Goal: Navigation & Orientation: Find specific page/section

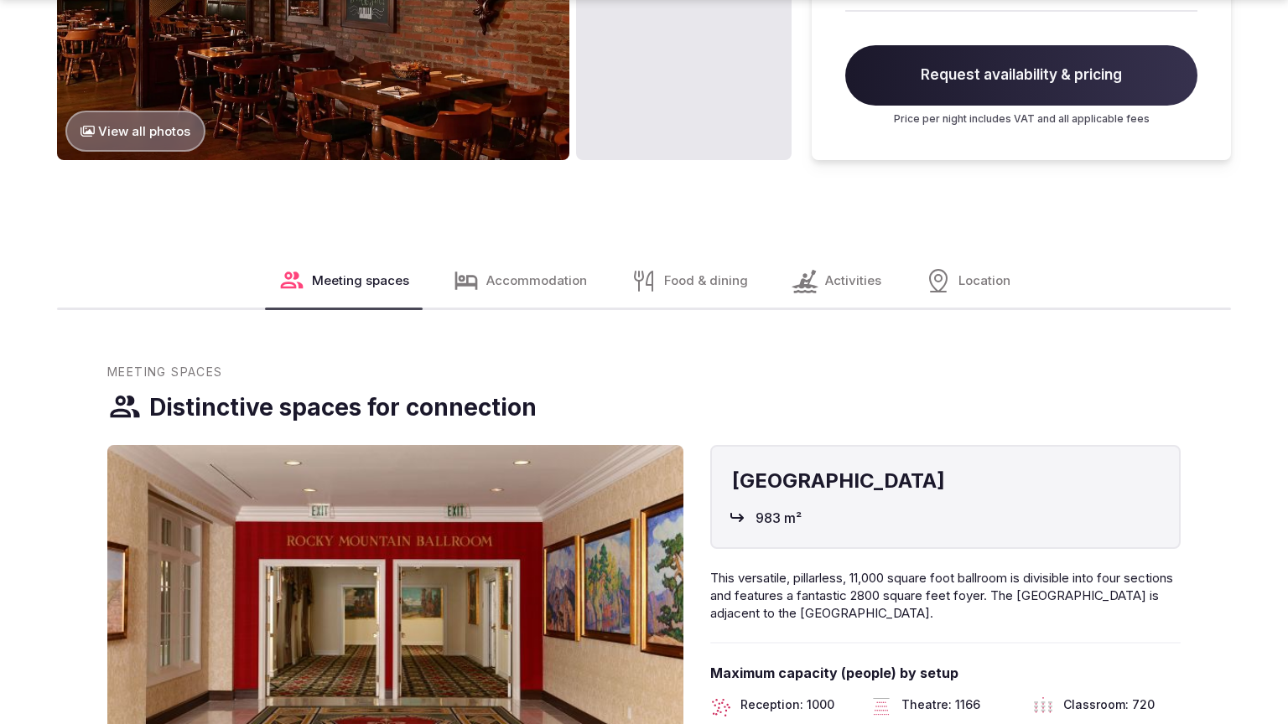
scroll to position [2706, 0]
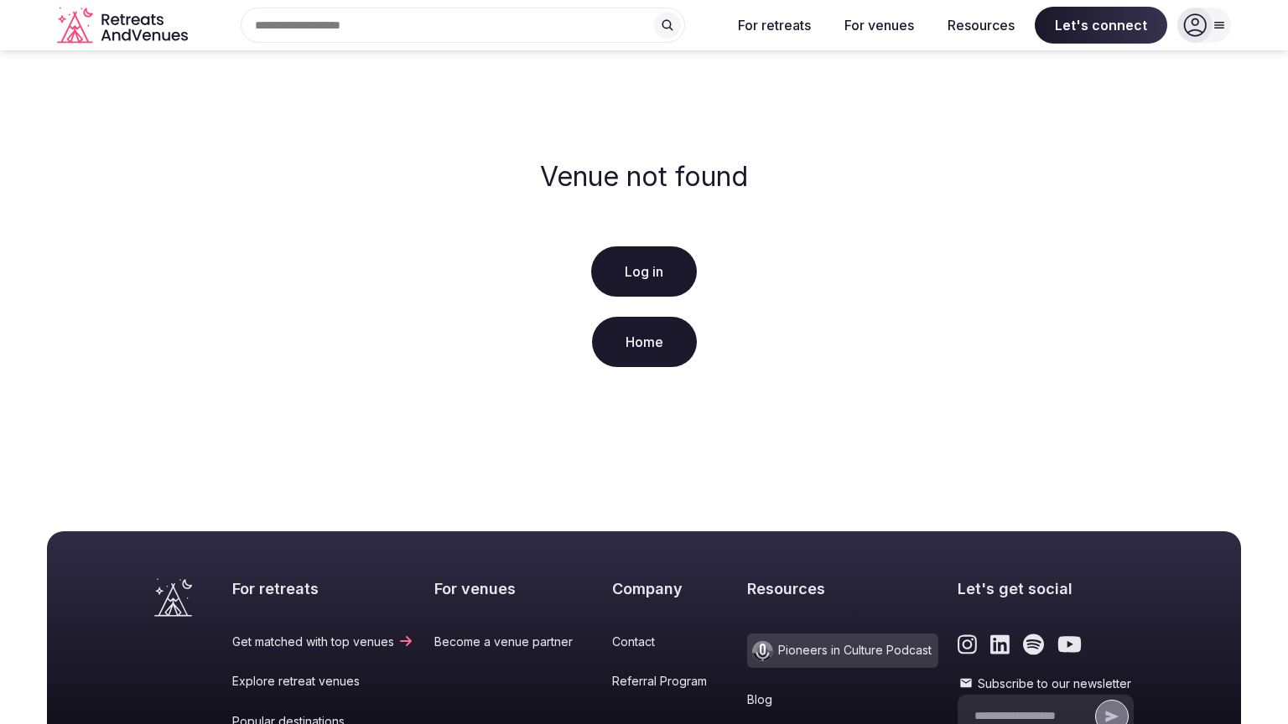
scroll to position [322, 0]
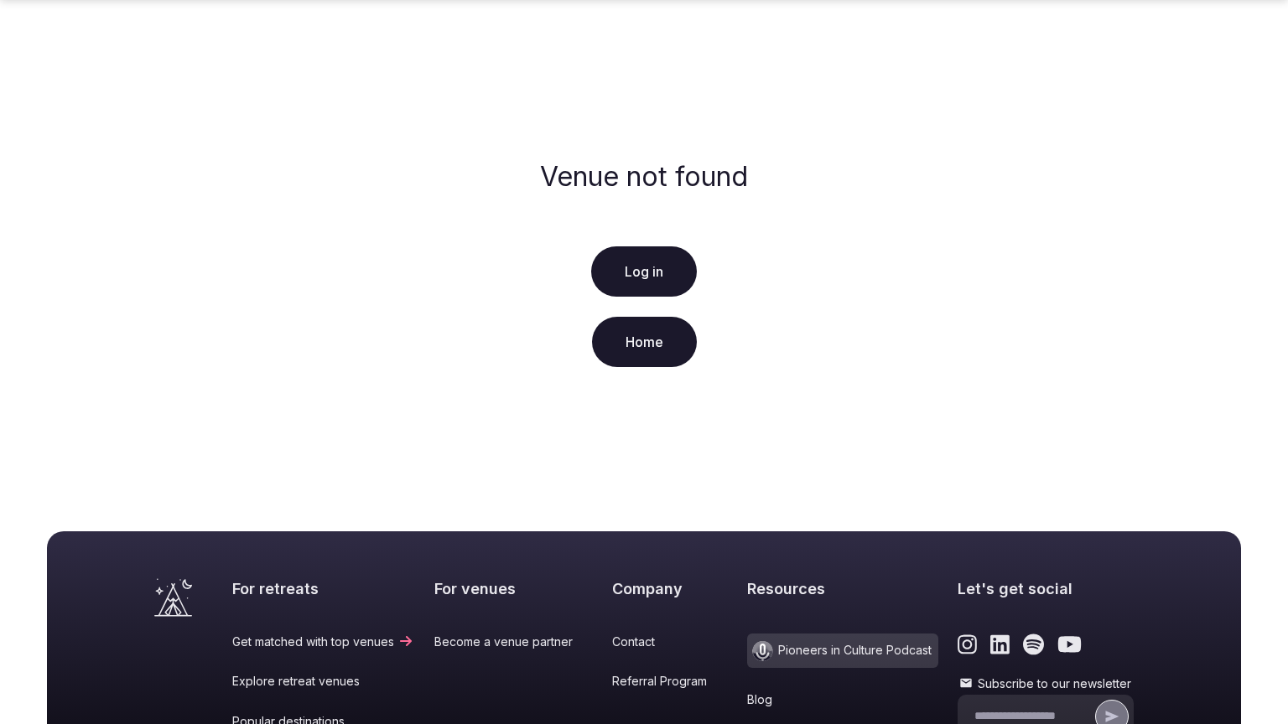
scroll to position [322, 0]
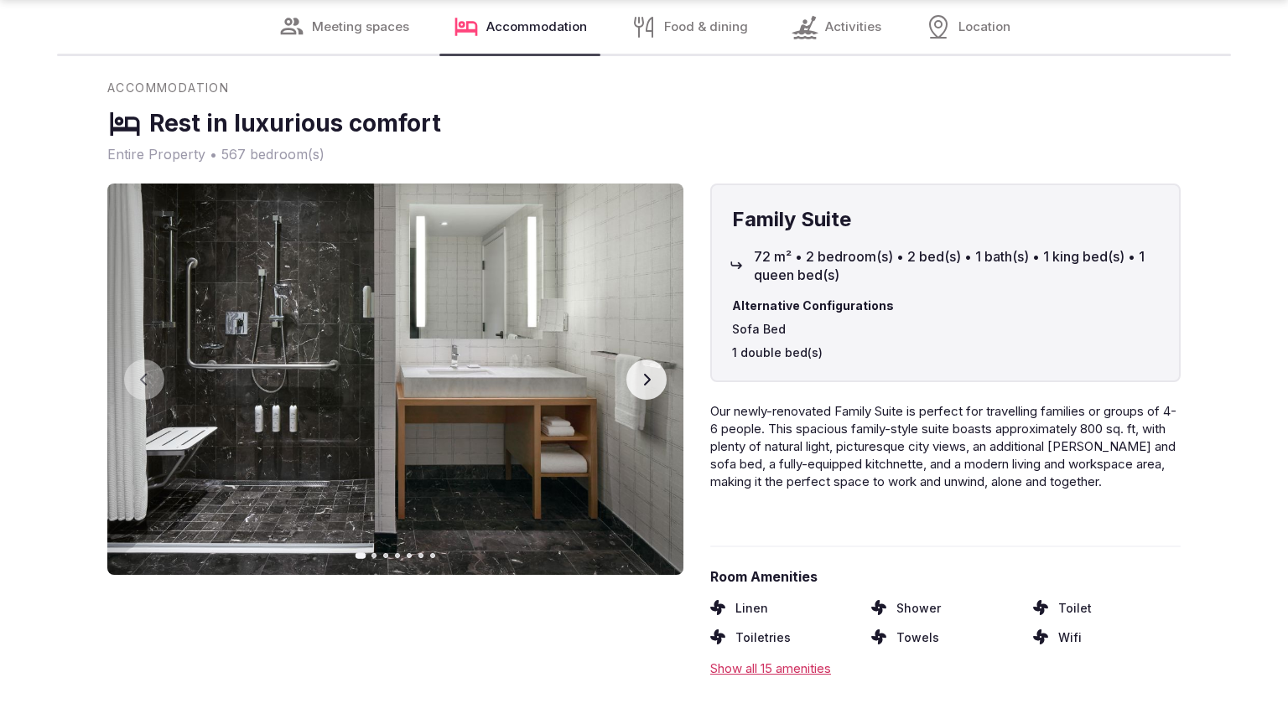
scroll to position [2594, 0]
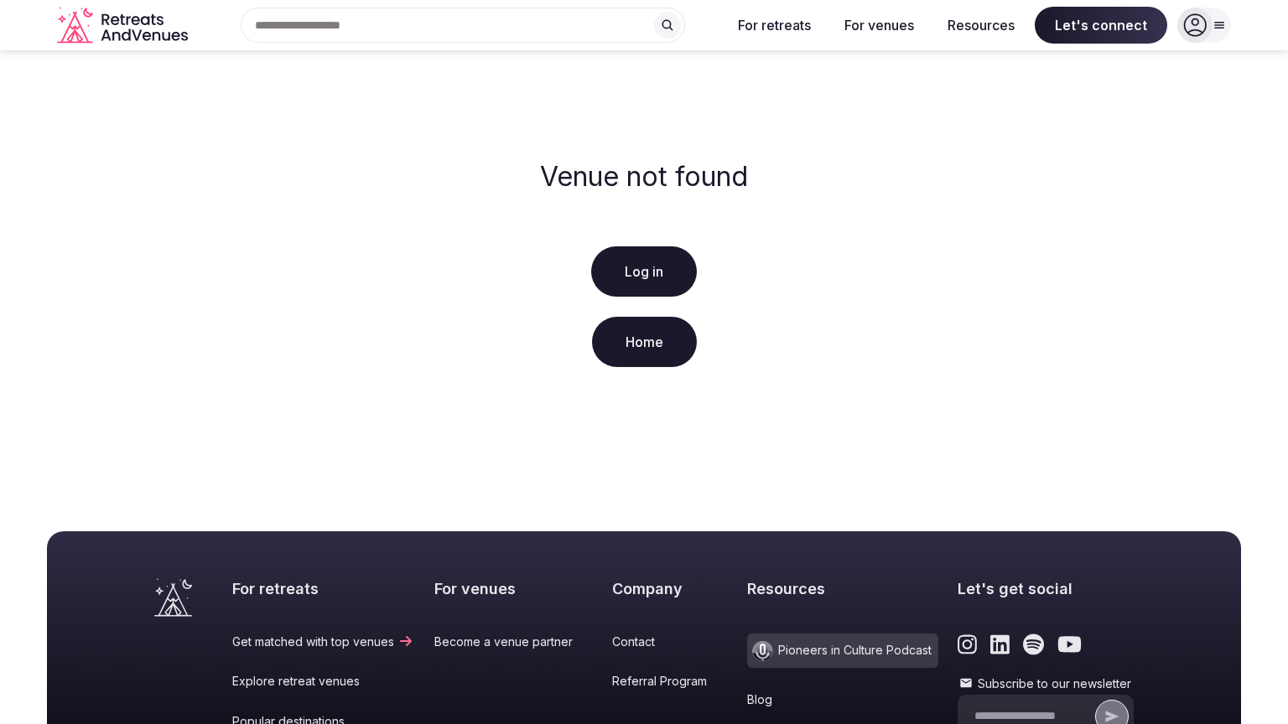
scroll to position [322, 0]
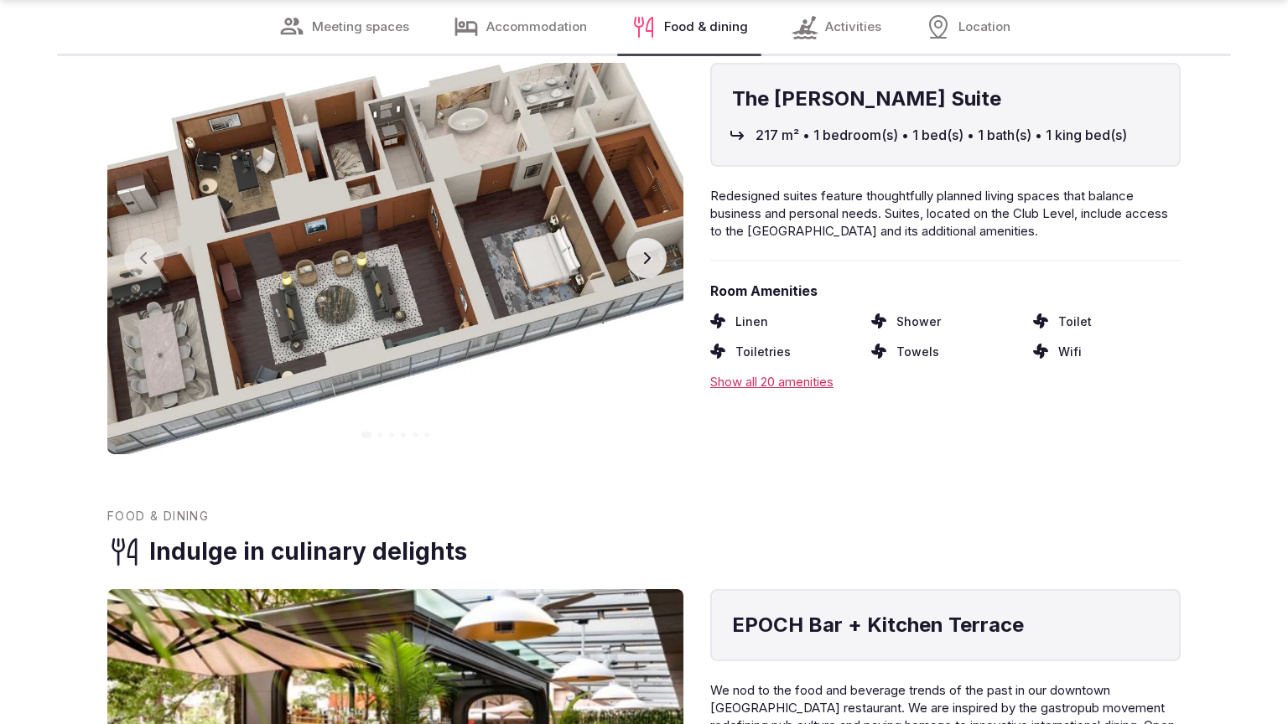
scroll to position [2594, 0]
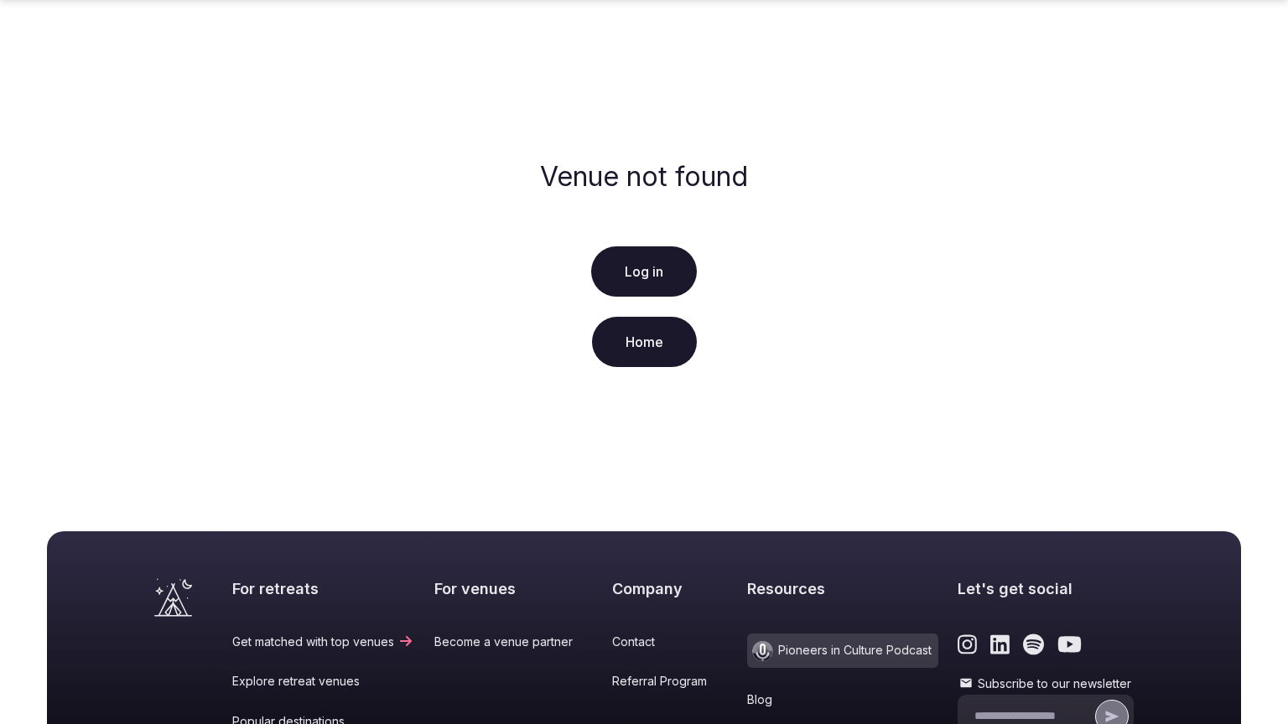
scroll to position [322, 0]
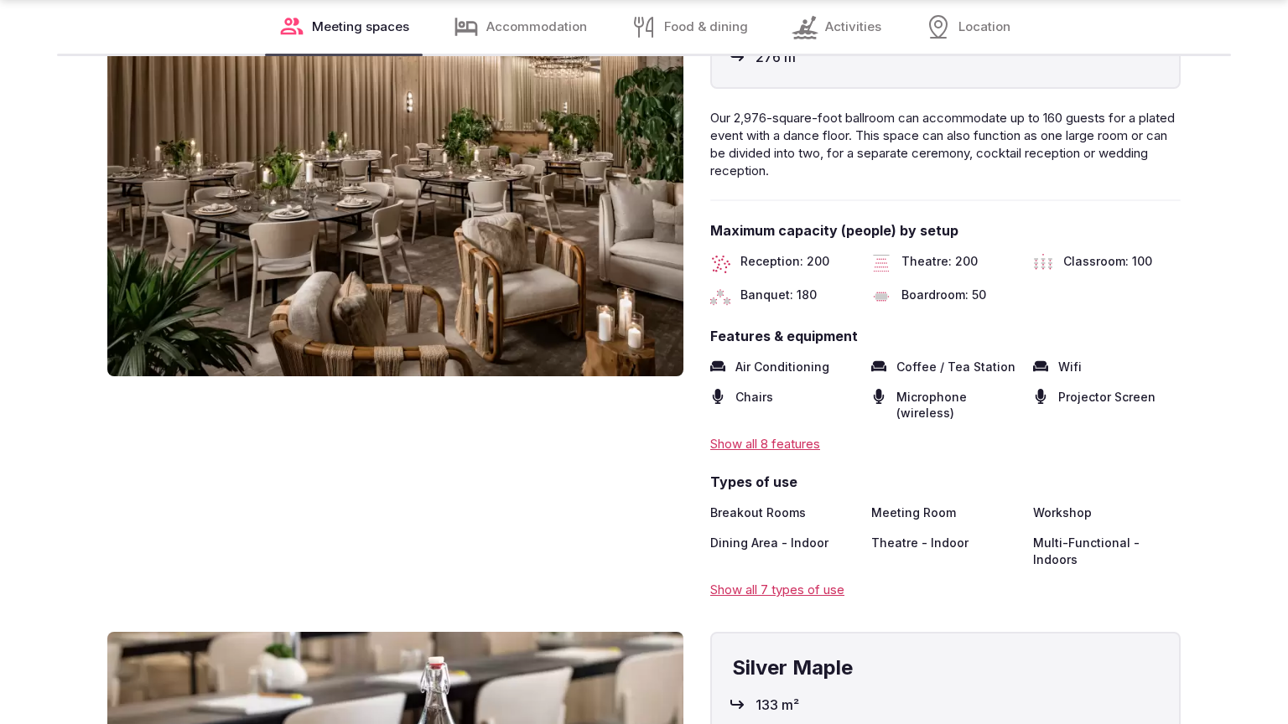
scroll to position [2650, 0]
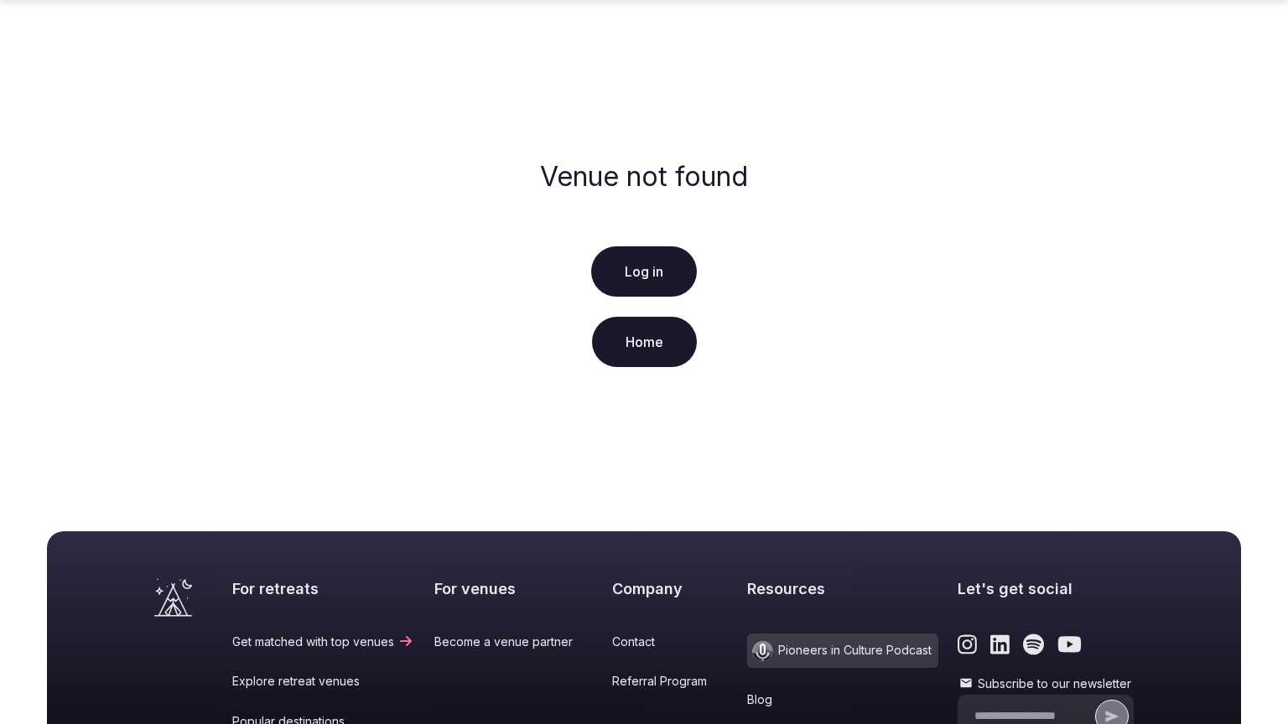
scroll to position [322, 0]
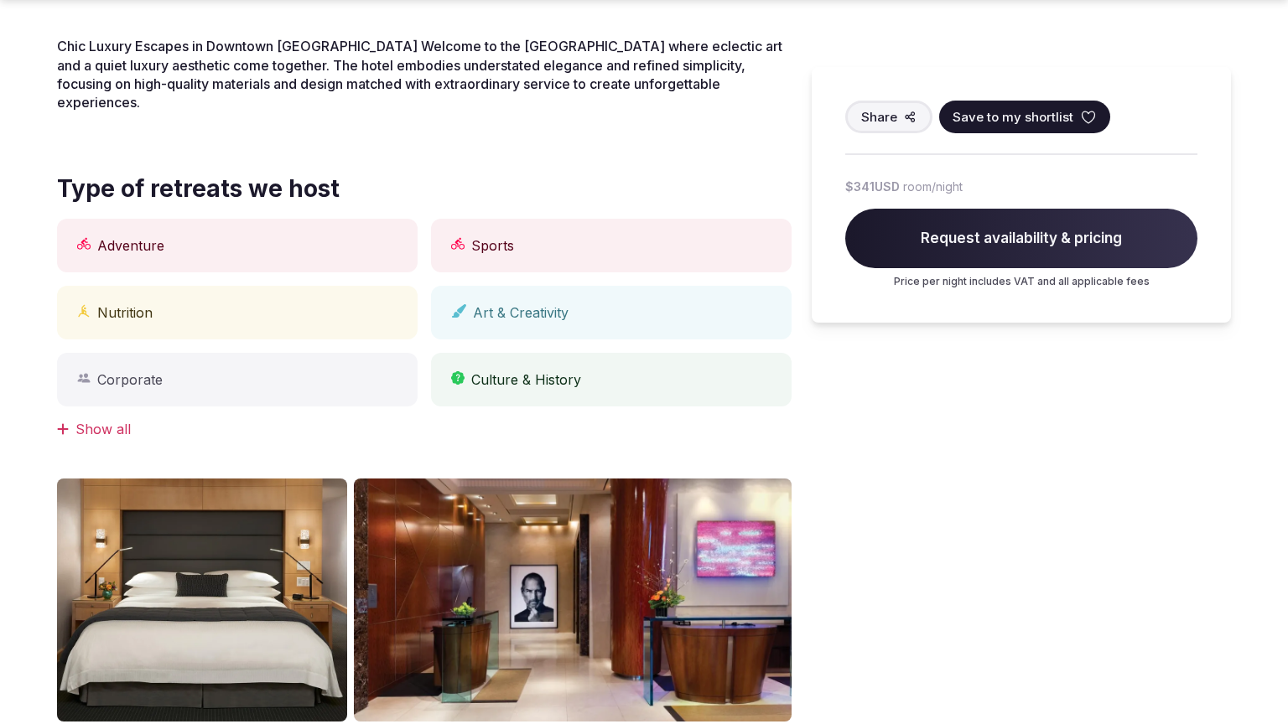
scroll to position [1328, 0]
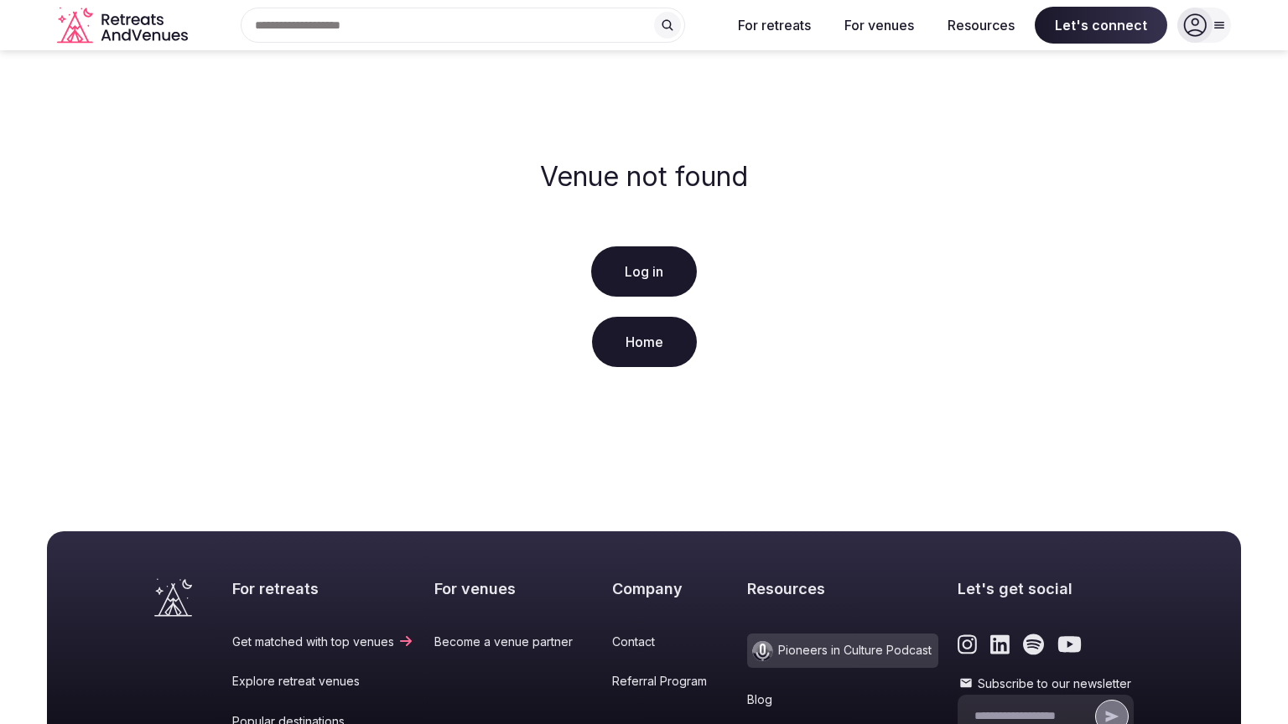
scroll to position [322, 0]
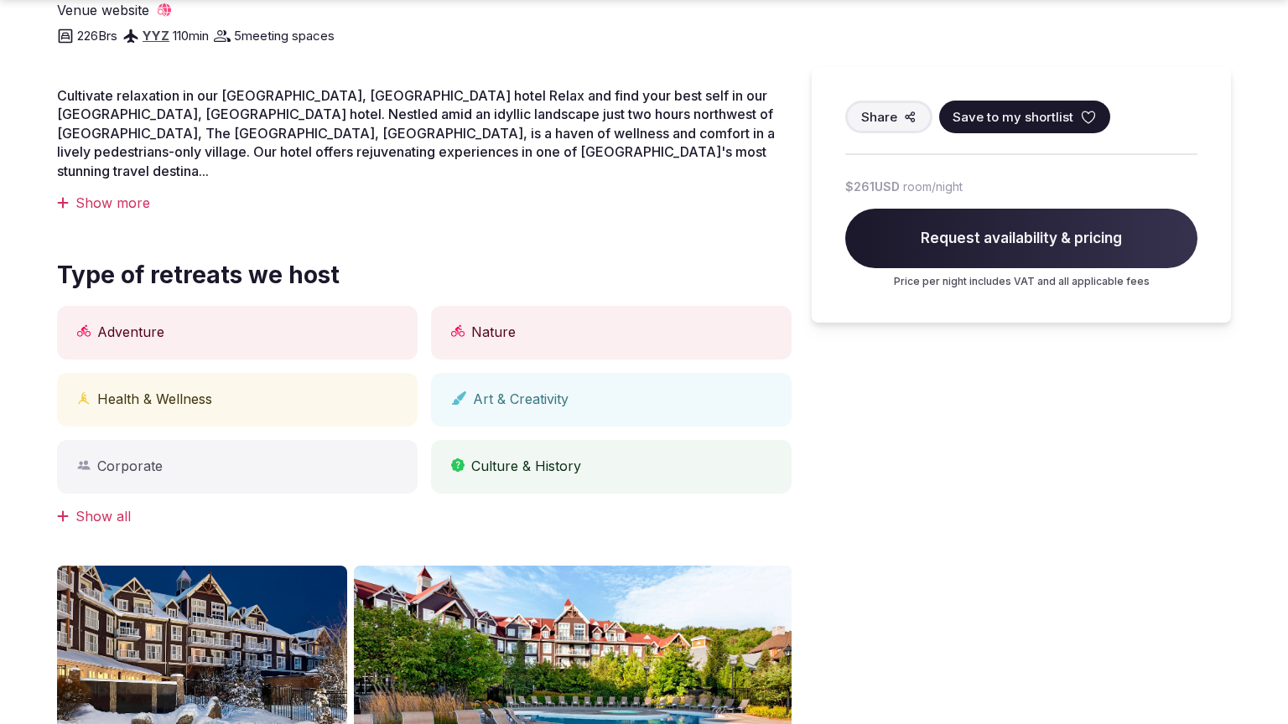
scroll to position [1328, 0]
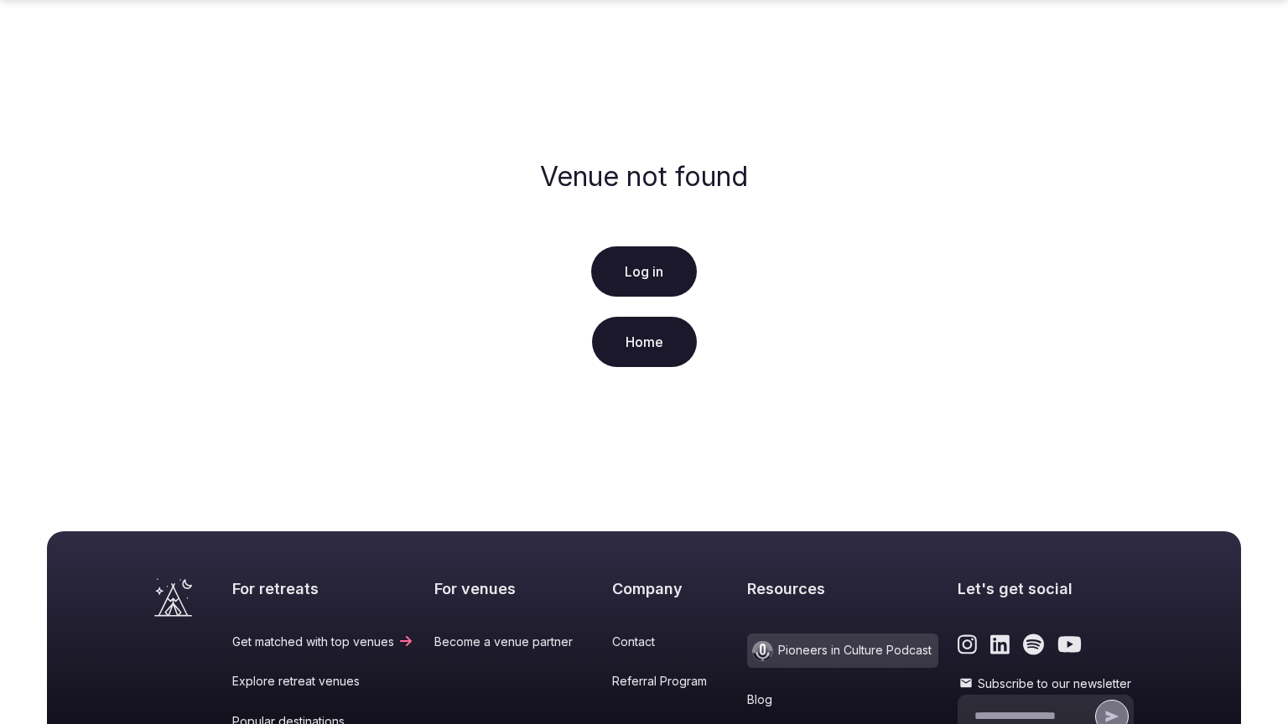
scroll to position [322, 0]
